Goal: Use online tool/utility: Utilize a website feature to perform a specific function

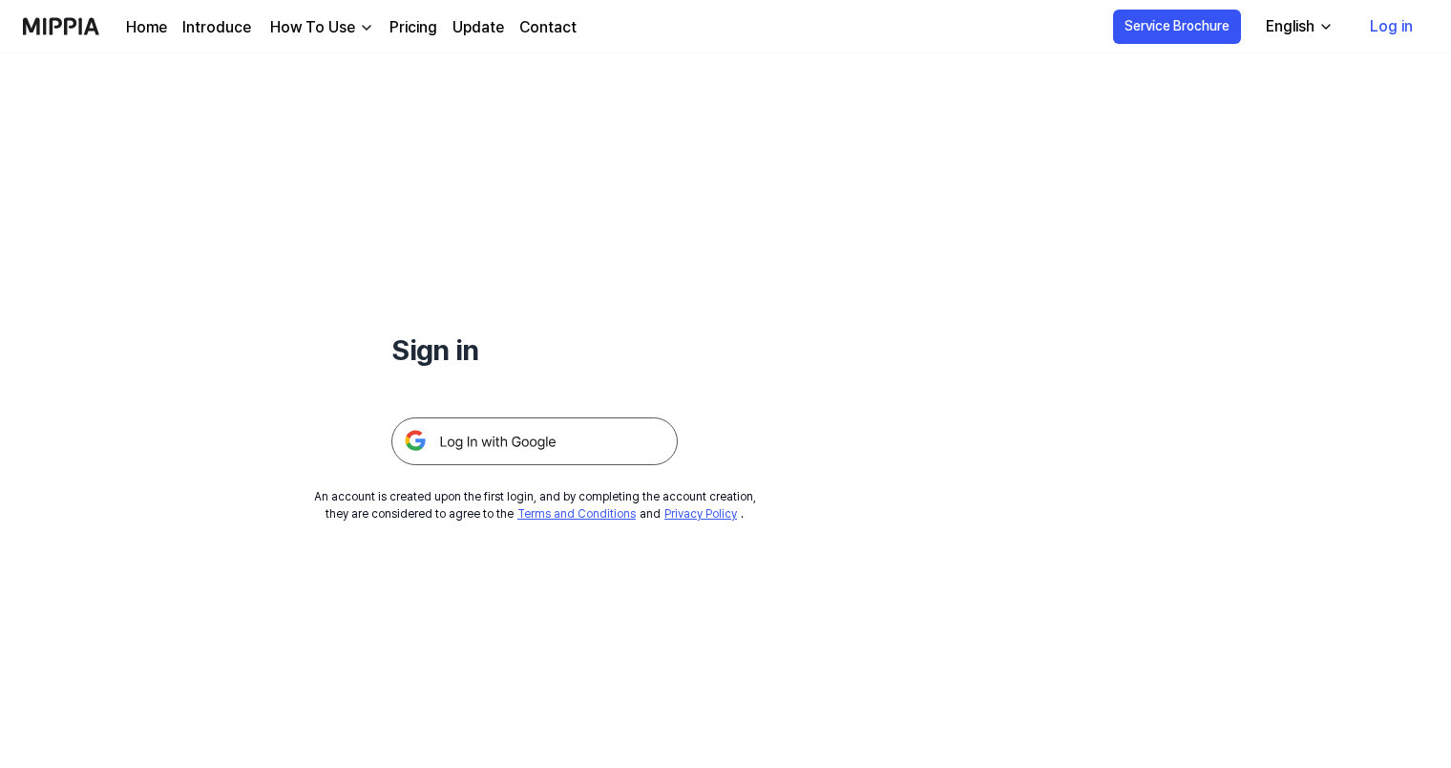
click at [519, 412] on div at bounding box center [534, 418] width 286 height 94
click at [516, 428] on img at bounding box center [534, 441] width 286 height 48
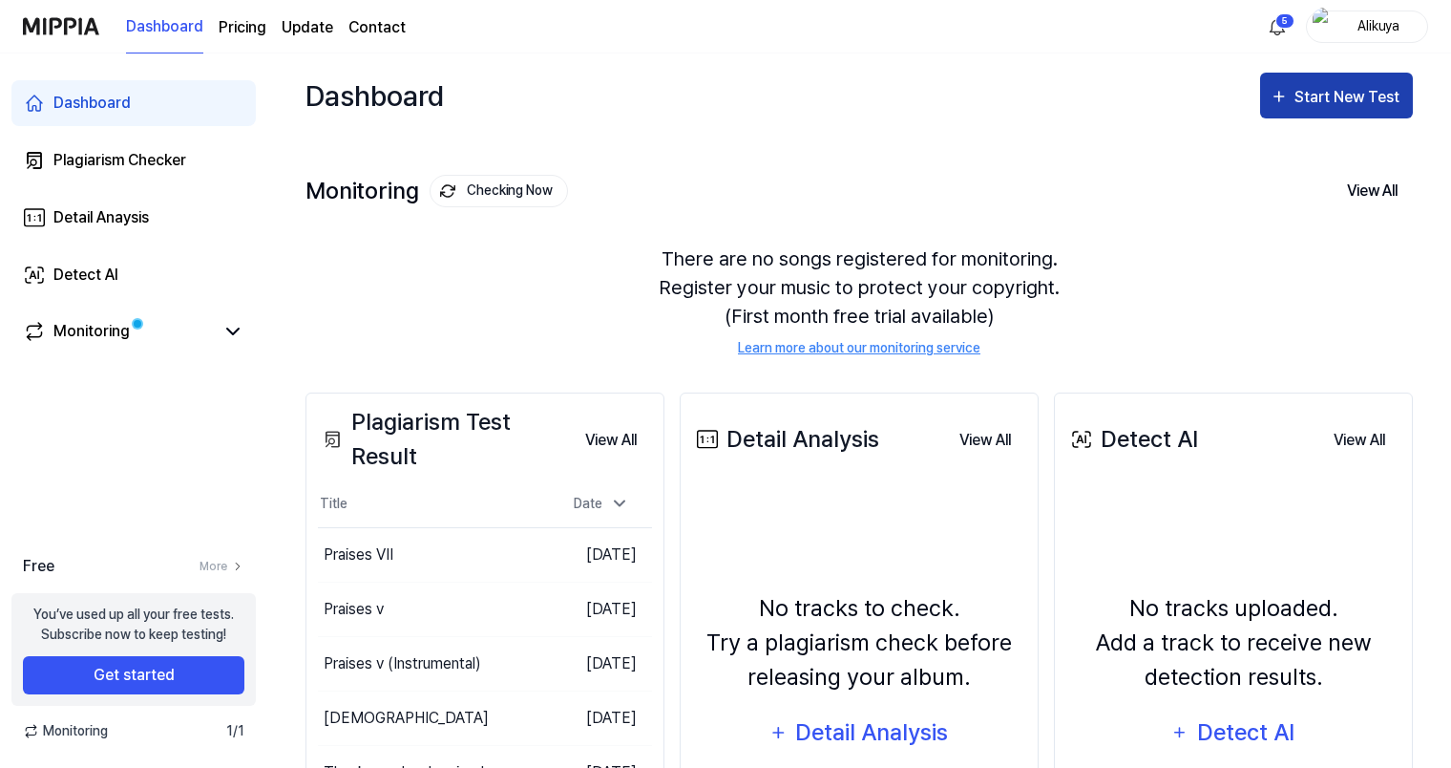
click at [1306, 92] on div "Start New Test" at bounding box center [1349, 97] width 109 height 25
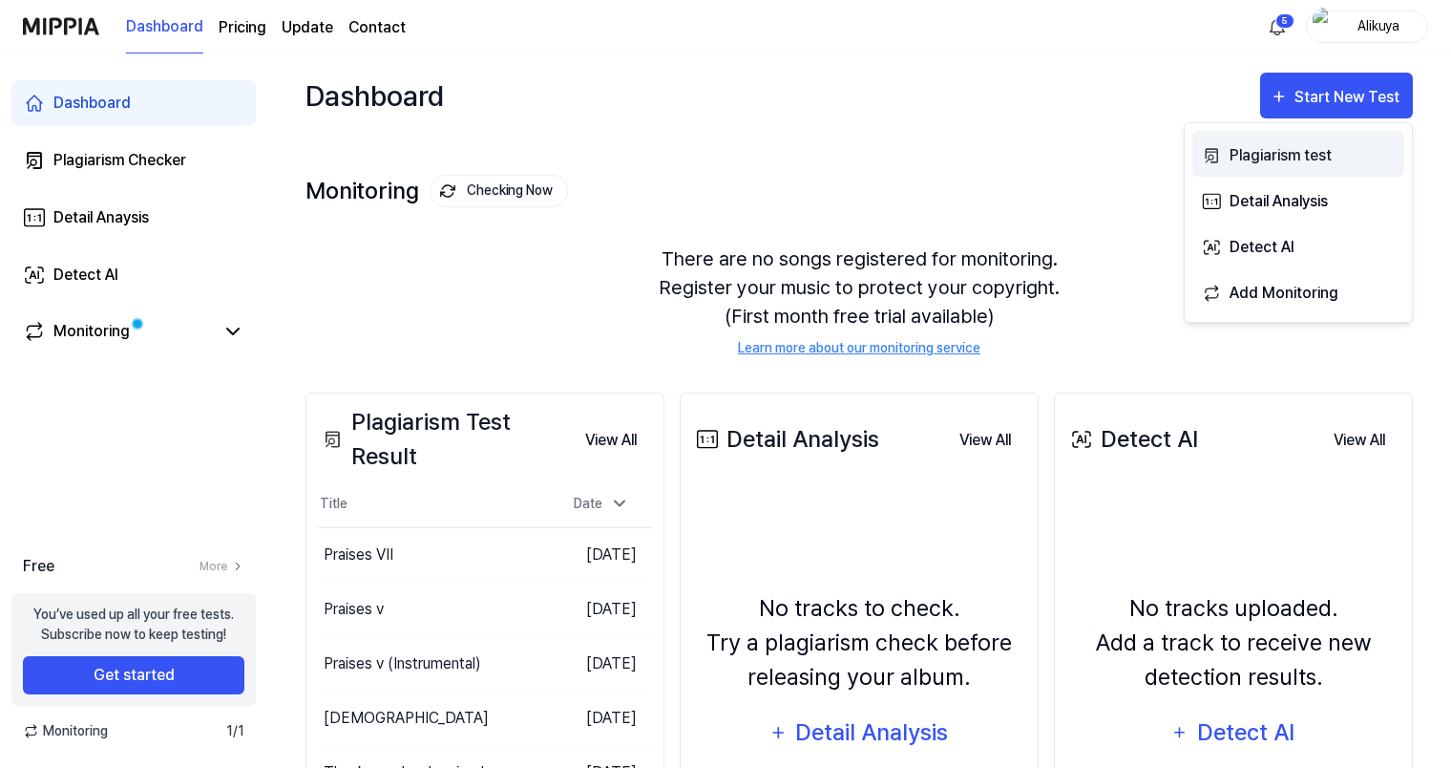
click at [1256, 153] on div "Plagiarism test" at bounding box center [1313, 155] width 166 height 25
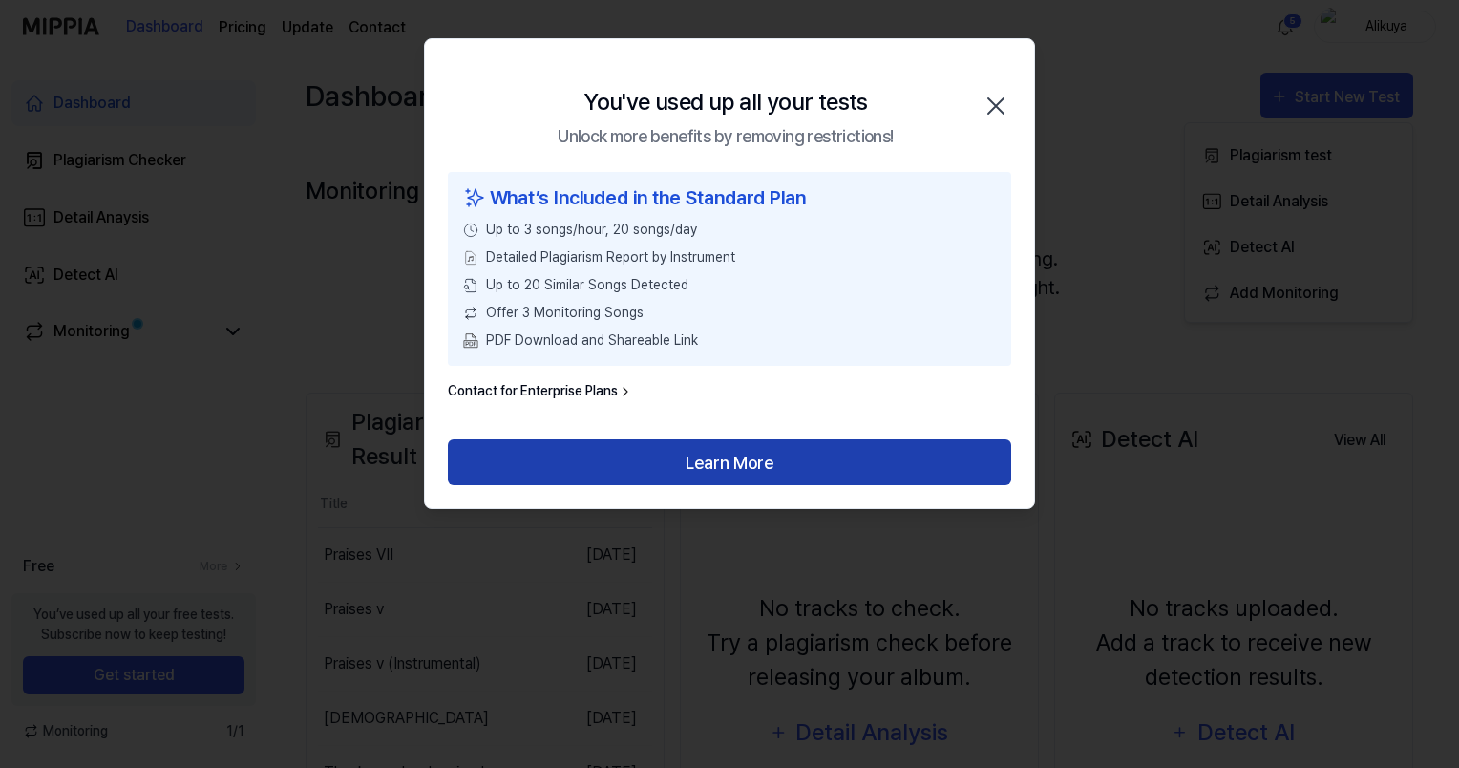
click at [668, 453] on button "Learn More" at bounding box center [729, 462] width 563 height 46
